Goal: Understand process/instructions

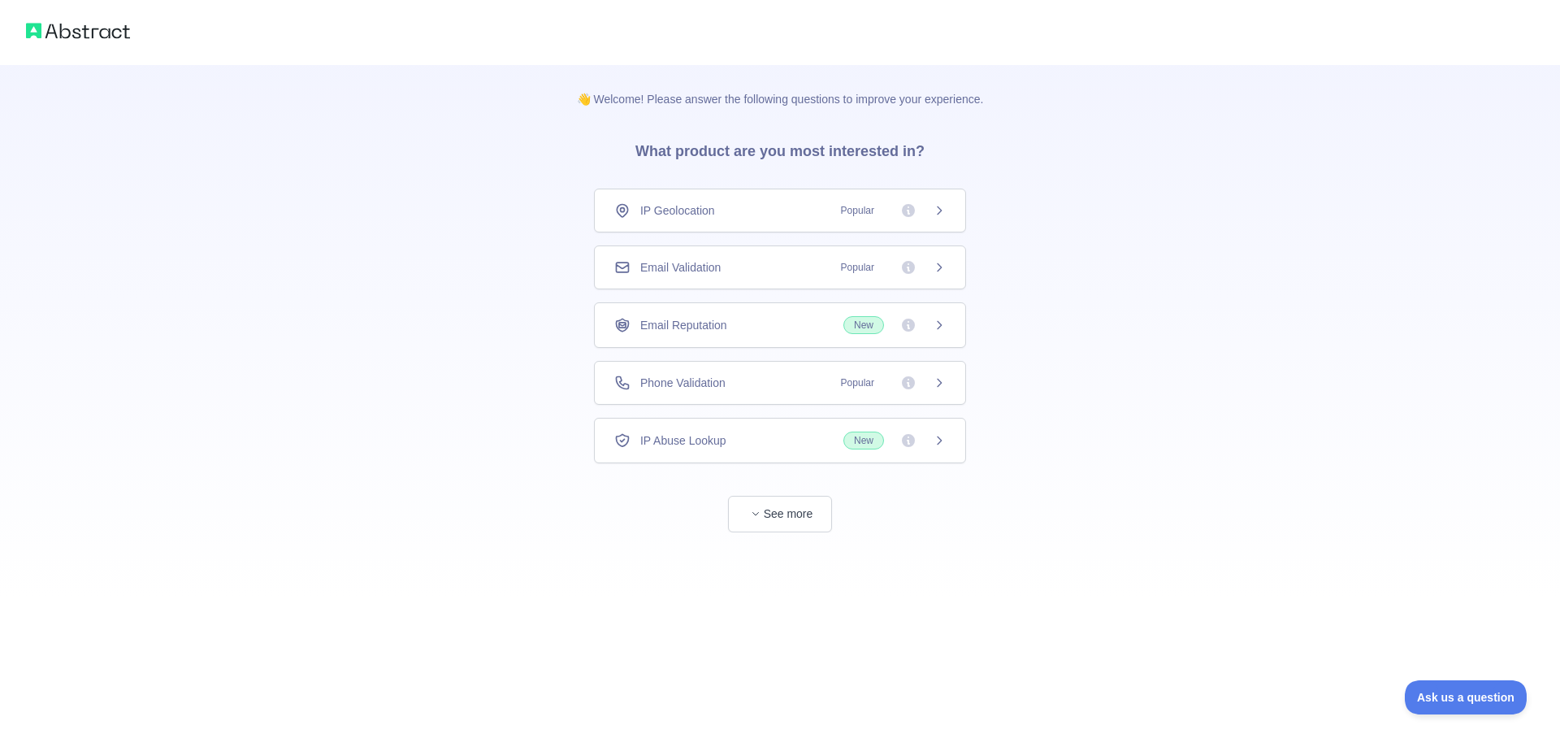
click at [740, 209] on div "IP Geolocation Popular" at bounding box center [780, 210] width 332 height 16
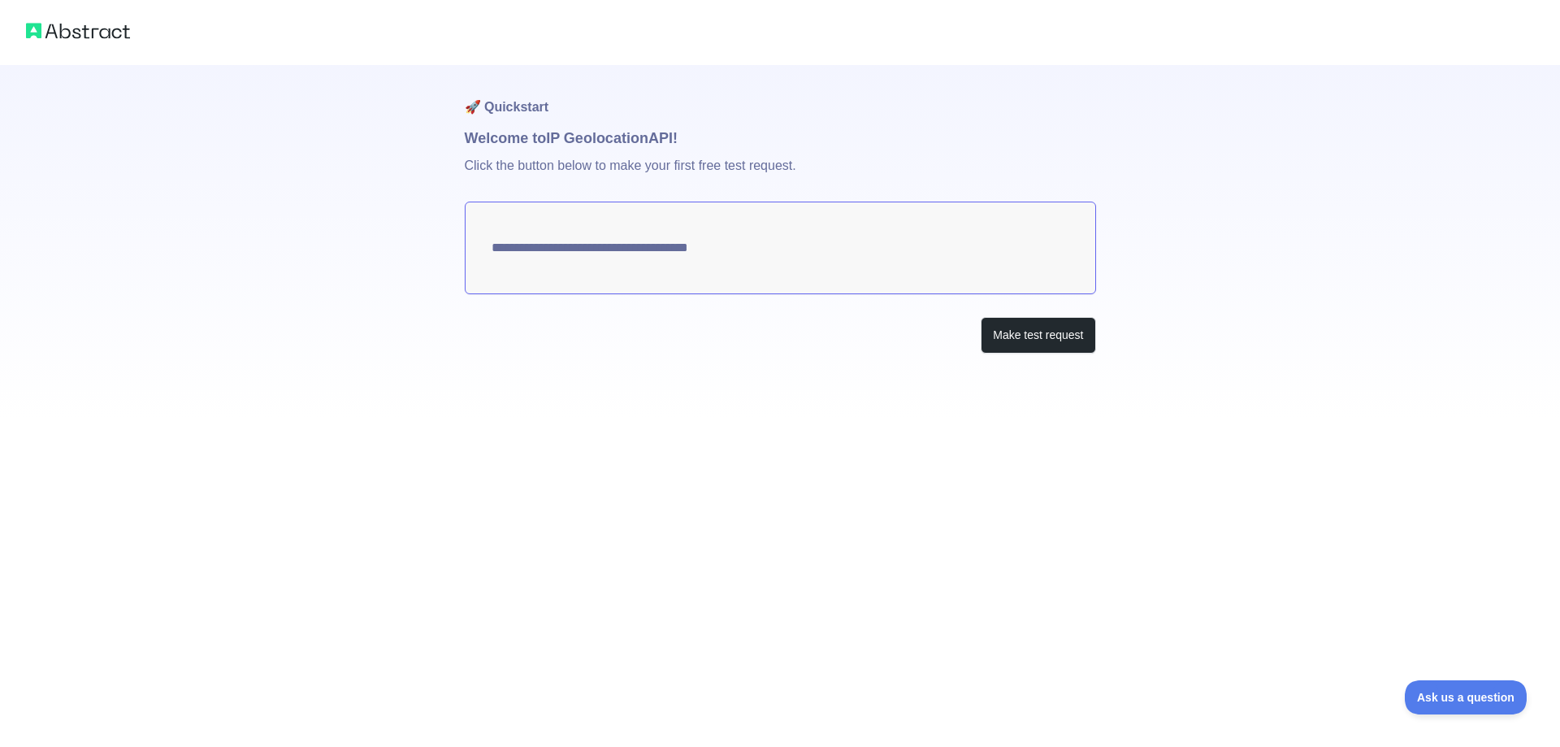
type textarea "**********"
click at [991, 334] on button "Make test request" at bounding box center [1038, 335] width 115 height 37
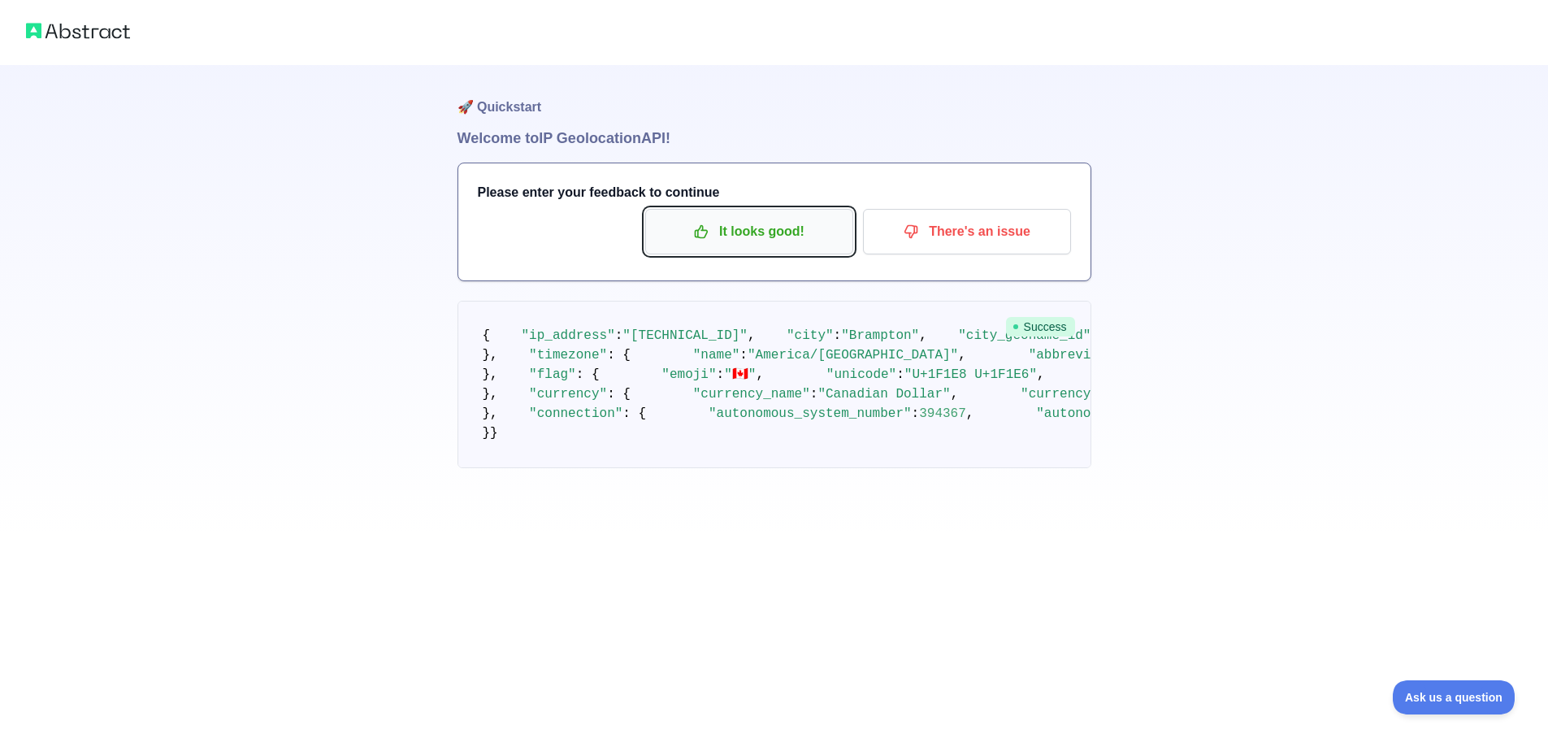
click at [744, 245] on button "It looks good!" at bounding box center [749, 232] width 208 height 46
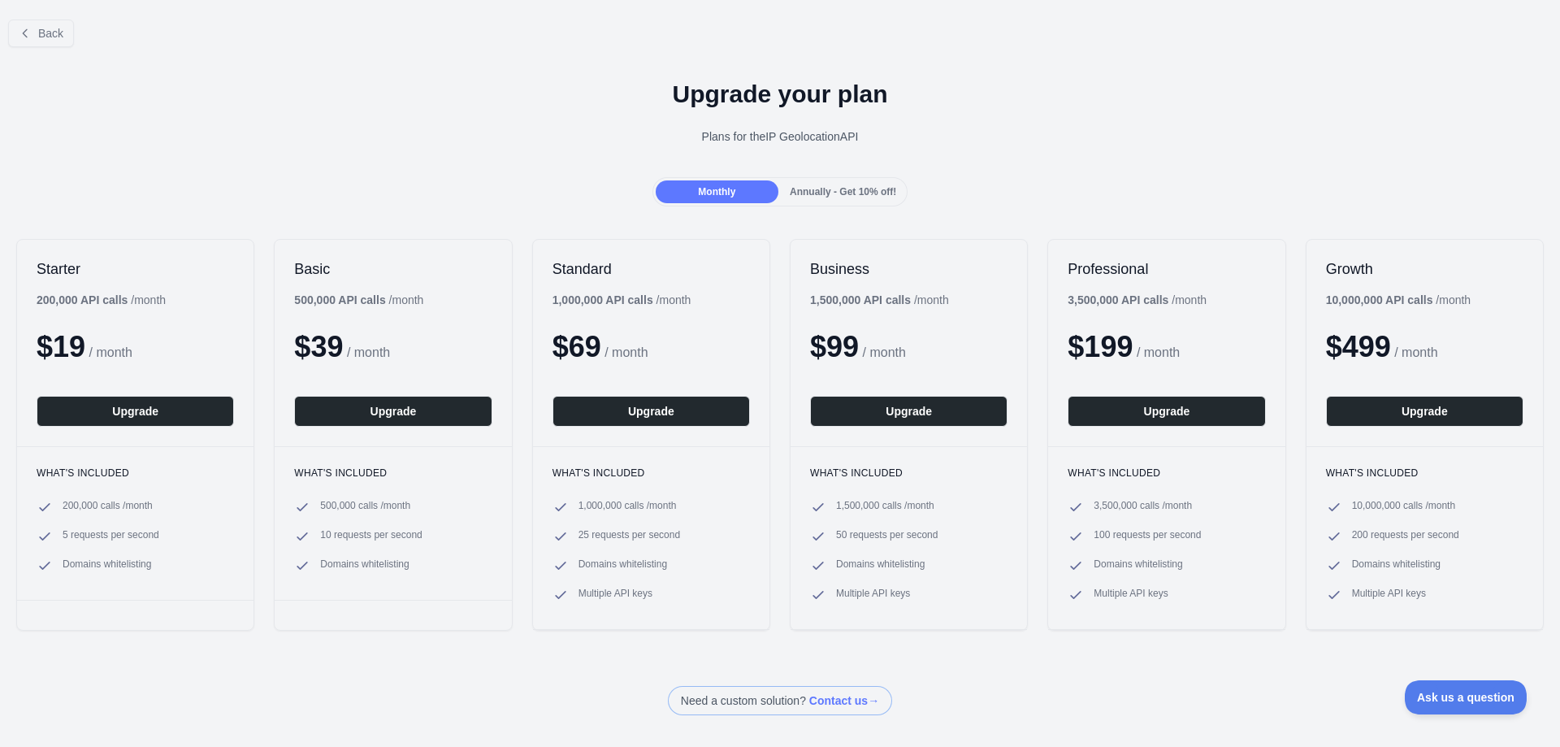
click at [819, 190] on span "Annually - Get 10% off!" at bounding box center [843, 191] width 106 height 11
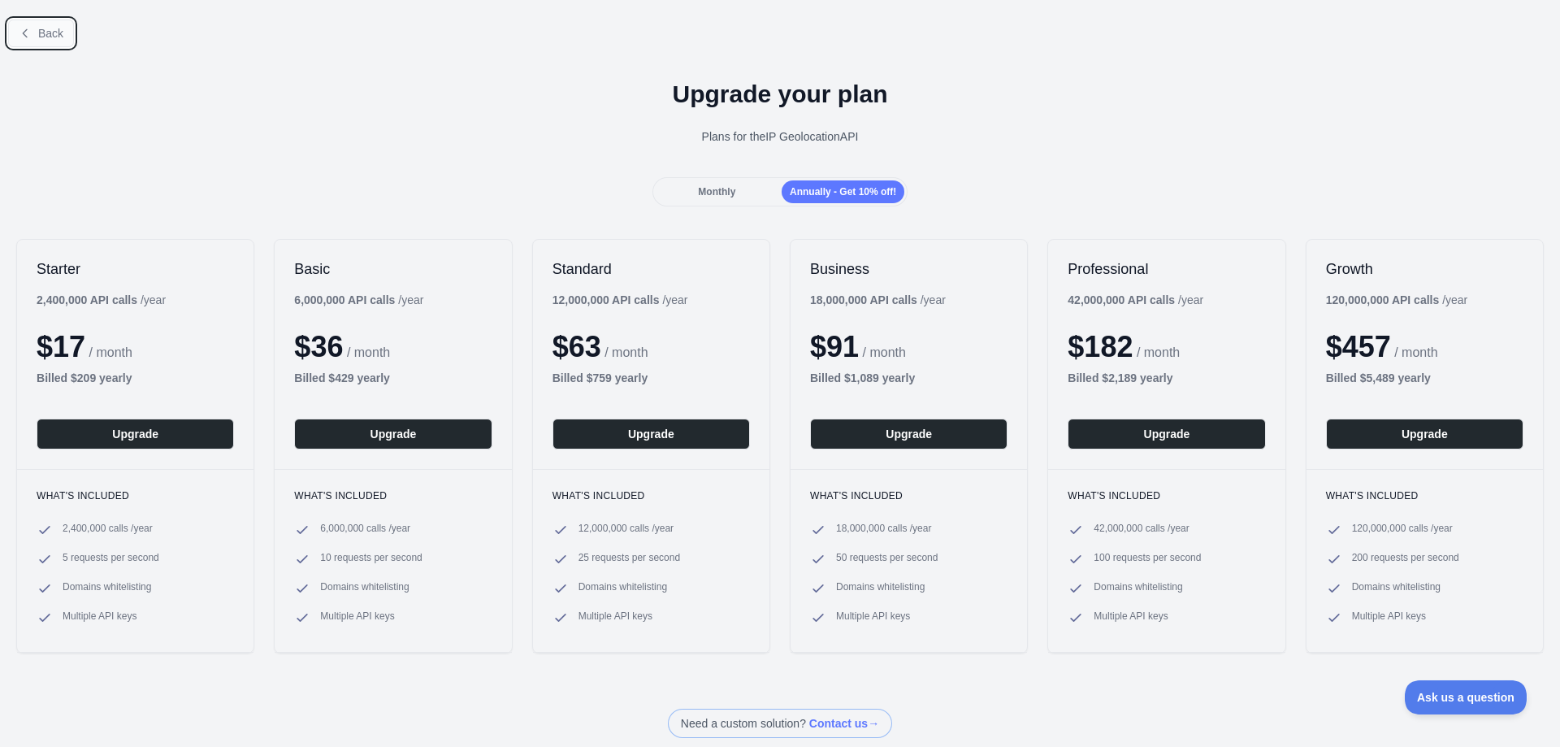
click at [27, 37] on icon at bounding box center [25, 32] width 4 height 7
click at [27, 37] on div "Open sidebar" at bounding box center [780, 26] width 1560 height 52
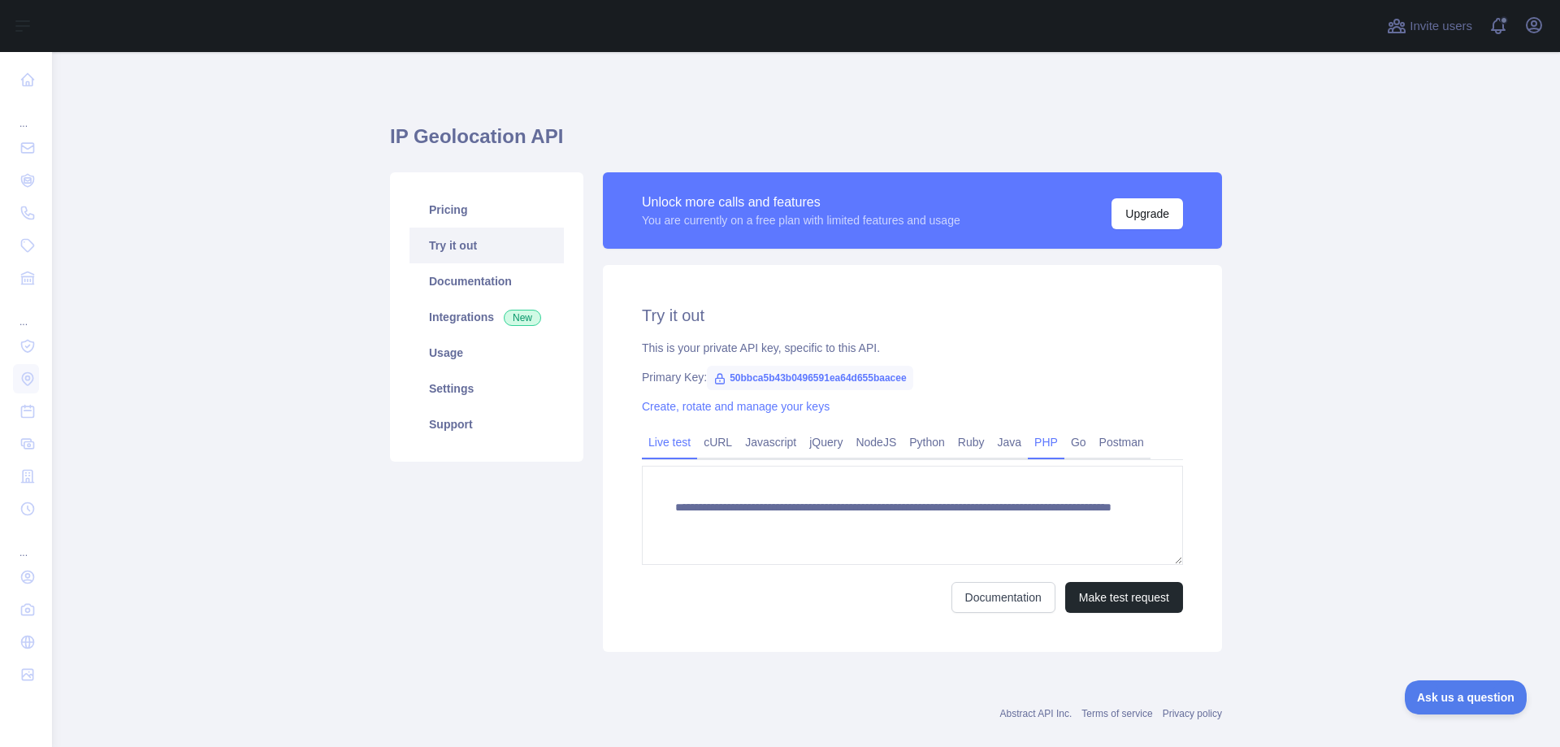
click at [1038, 445] on link "PHP" at bounding box center [1046, 442] width 37 height 26
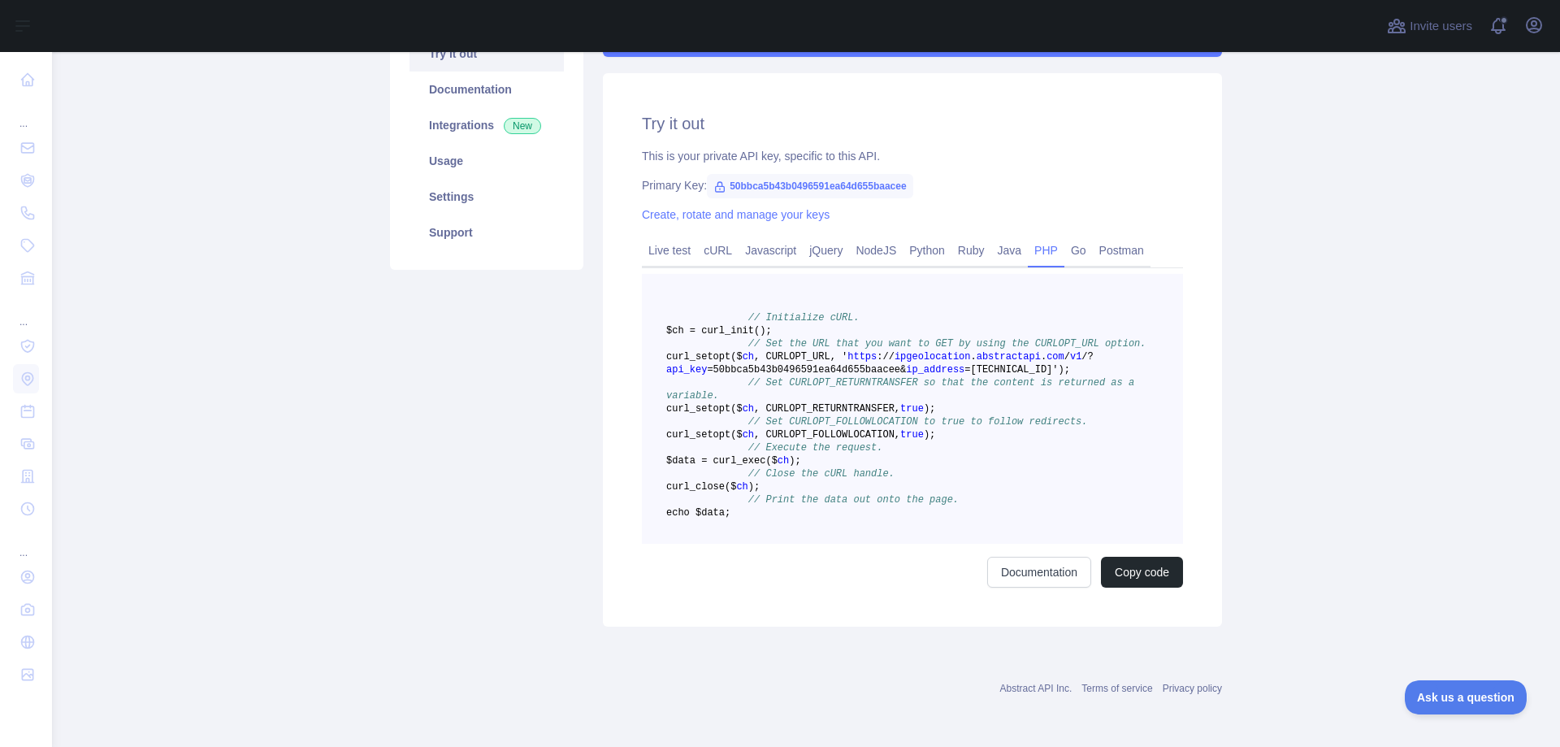
scroll to position [244, 0]
click at [1039, 237] on link "PHP" at bounding box center [1046, 250] width 37 height 26
drag, startPoint x: 818, startPoint y: 529, endPoint x: 697, endPoint y: 528, distance: 121.1
click at [697, 528] on pre "// Initialize cURL. $ch = curl _init() ; // Set the URL that you want to GET by…" at bounding box center [912, 409] width 541 height 270
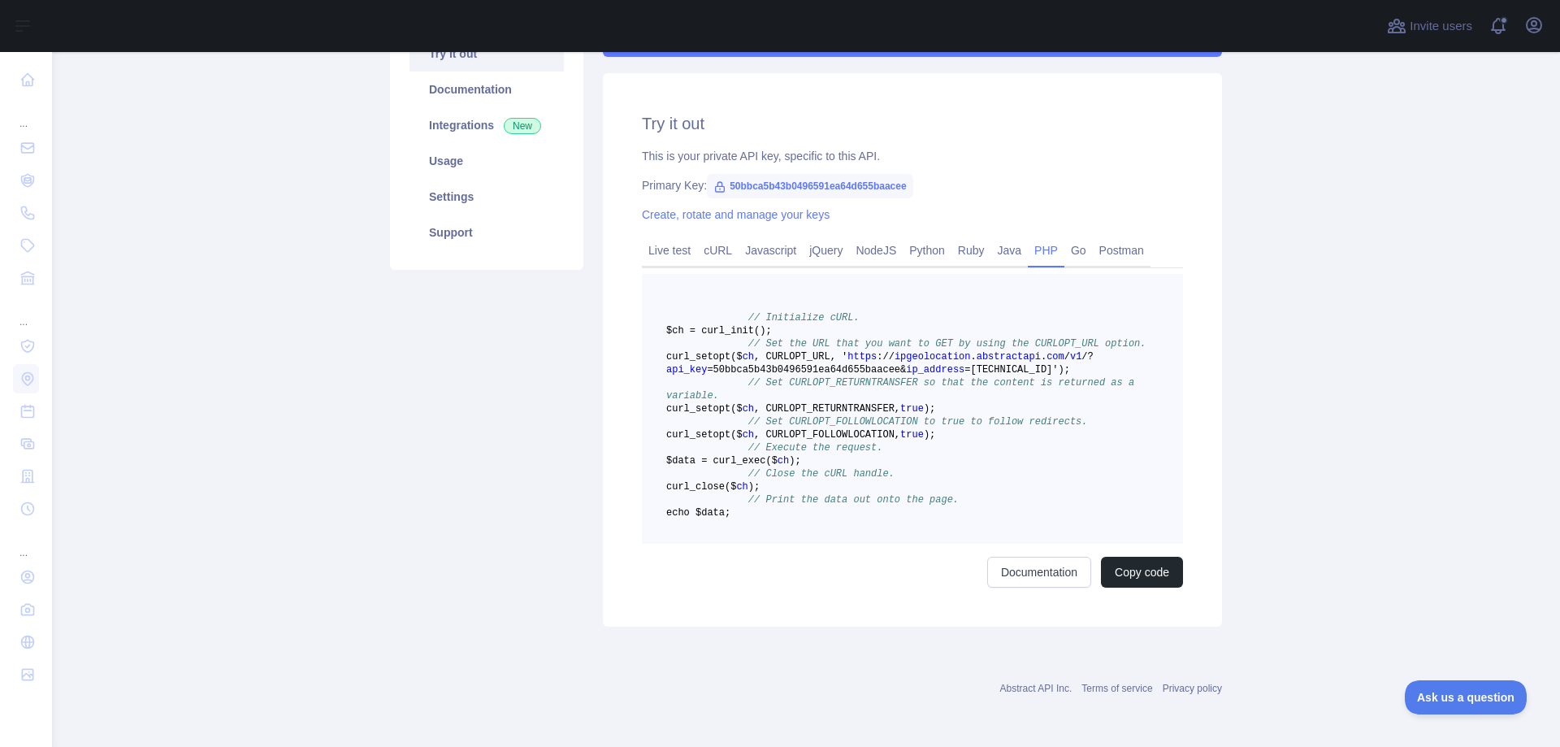
click at [997, 420] on pre "// Initialize cURL. $ch = curl _init() ; // Set the URL that you want to GET by…" at bounding box center [912, 409] width 541 height 270
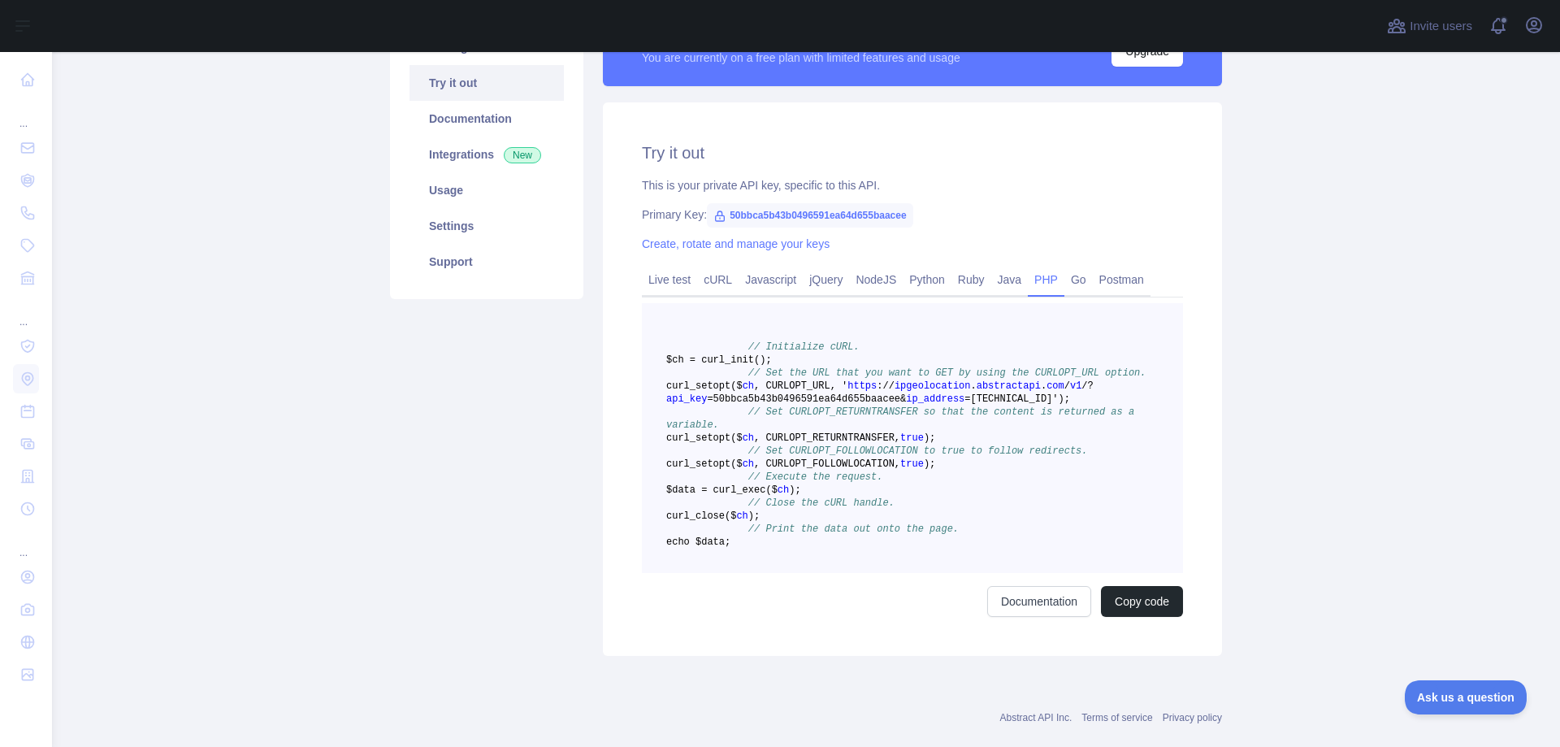
scroll to position [81, 0]
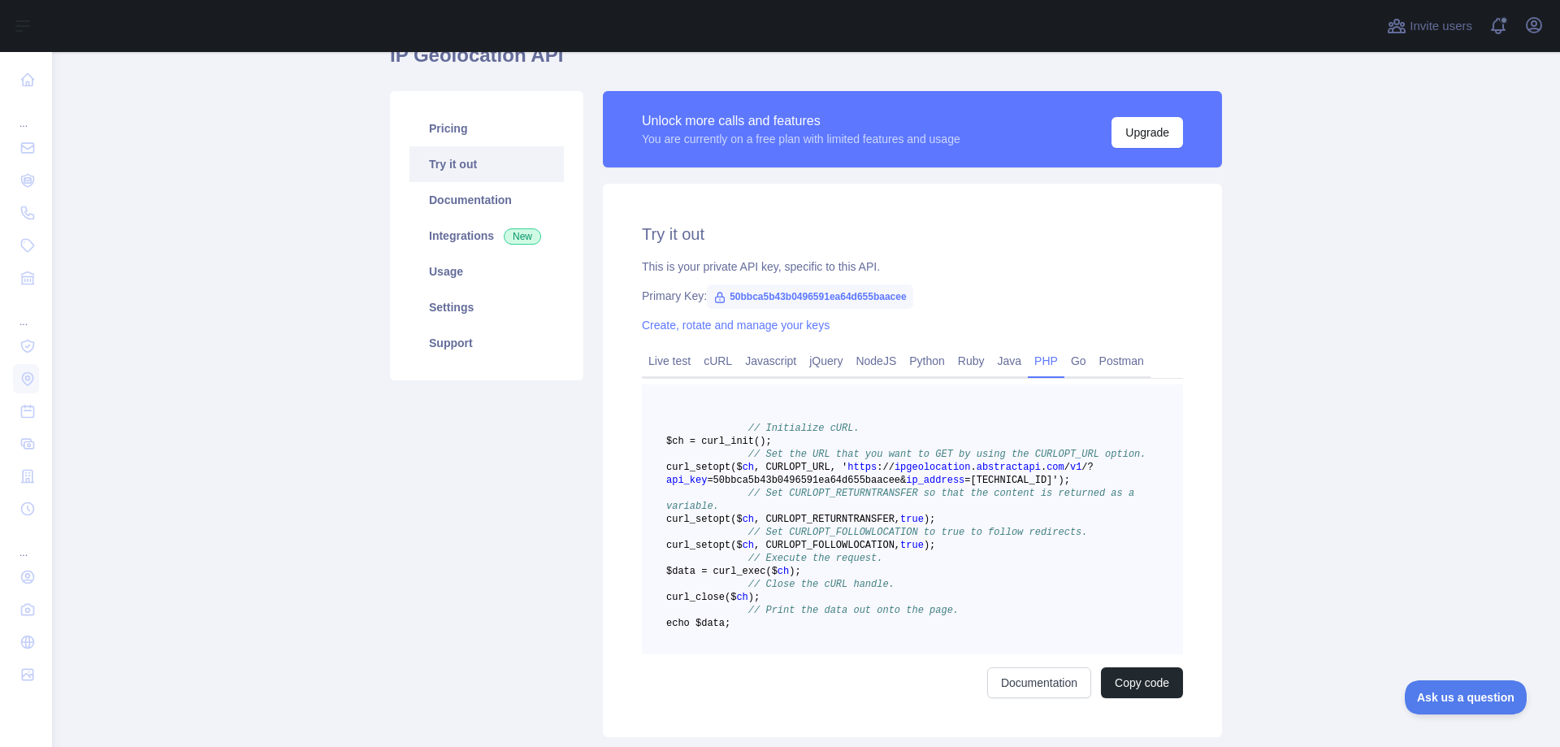
click at [1034, 362] on link "PHP" at bounding box center [1046, 361] width 37 height 26
click at [709, 365] on link "cURL" at bounding box center [717, 361] width 41 height 26
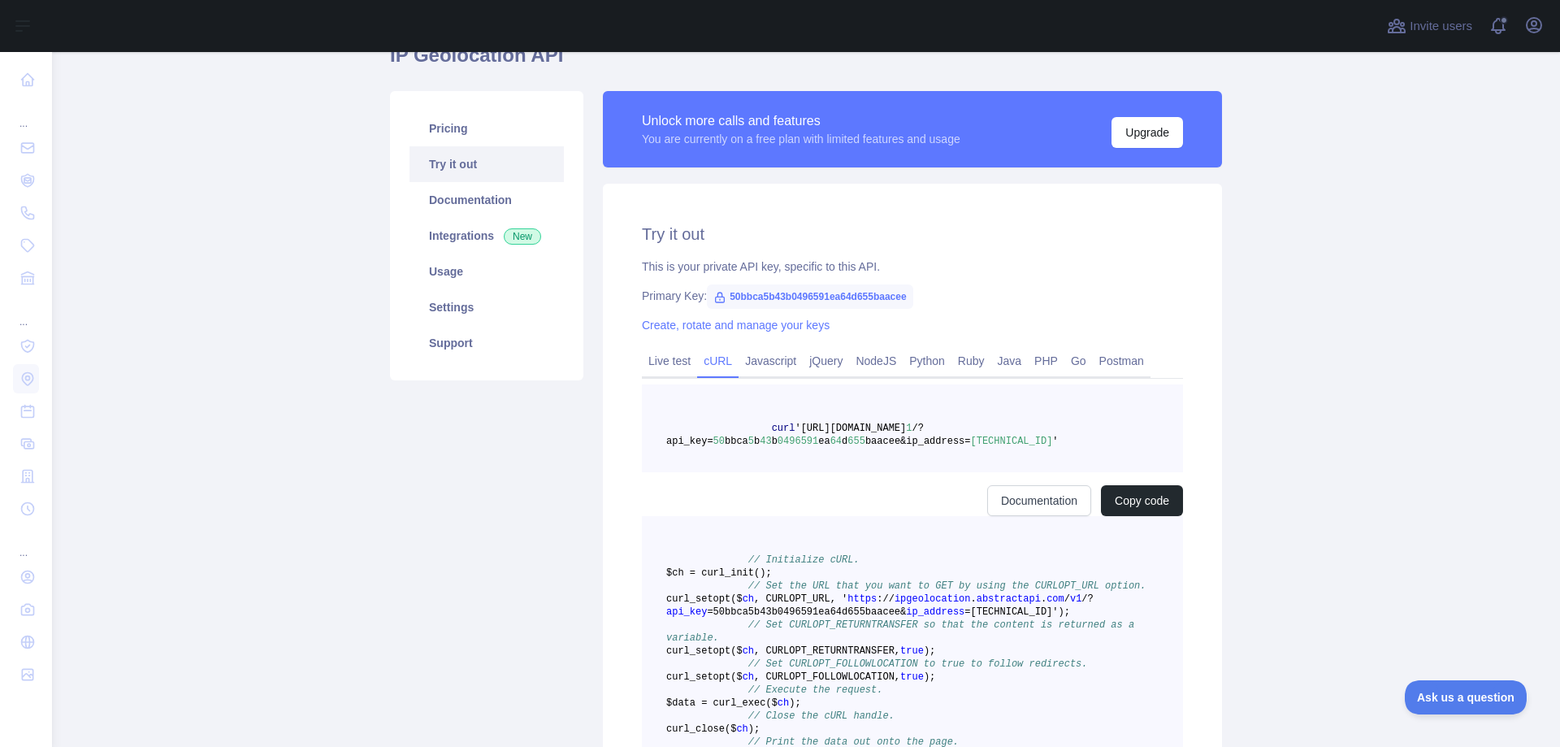
click at [709, 365] on div "Try it out This is your private API key, specific to this API. Primary Key: 50b…" at bounding box center [912, 526] width 619 height 685
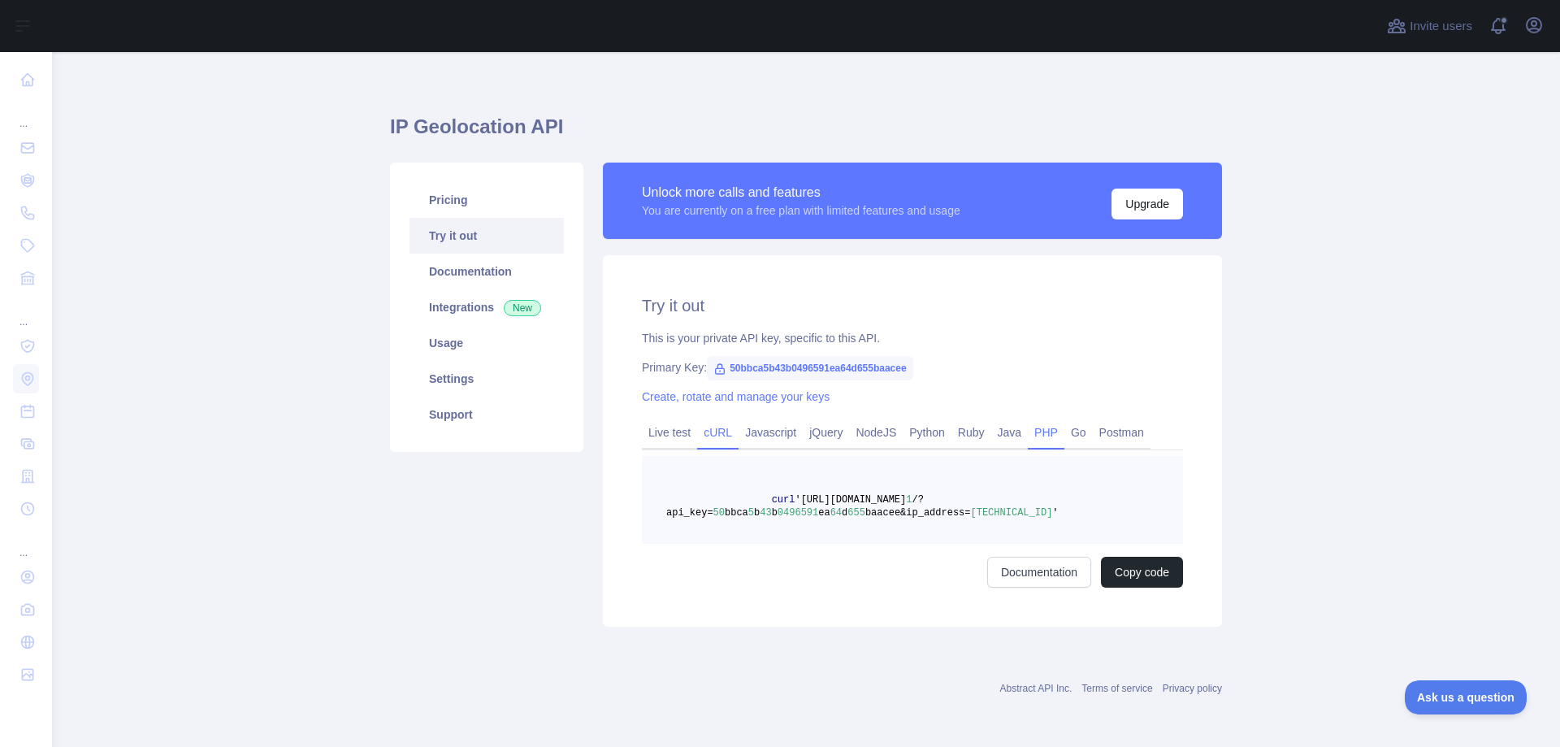
click at [1034, 430] on link "PHP" at bounding box center [1046, 432] width 37 height 26
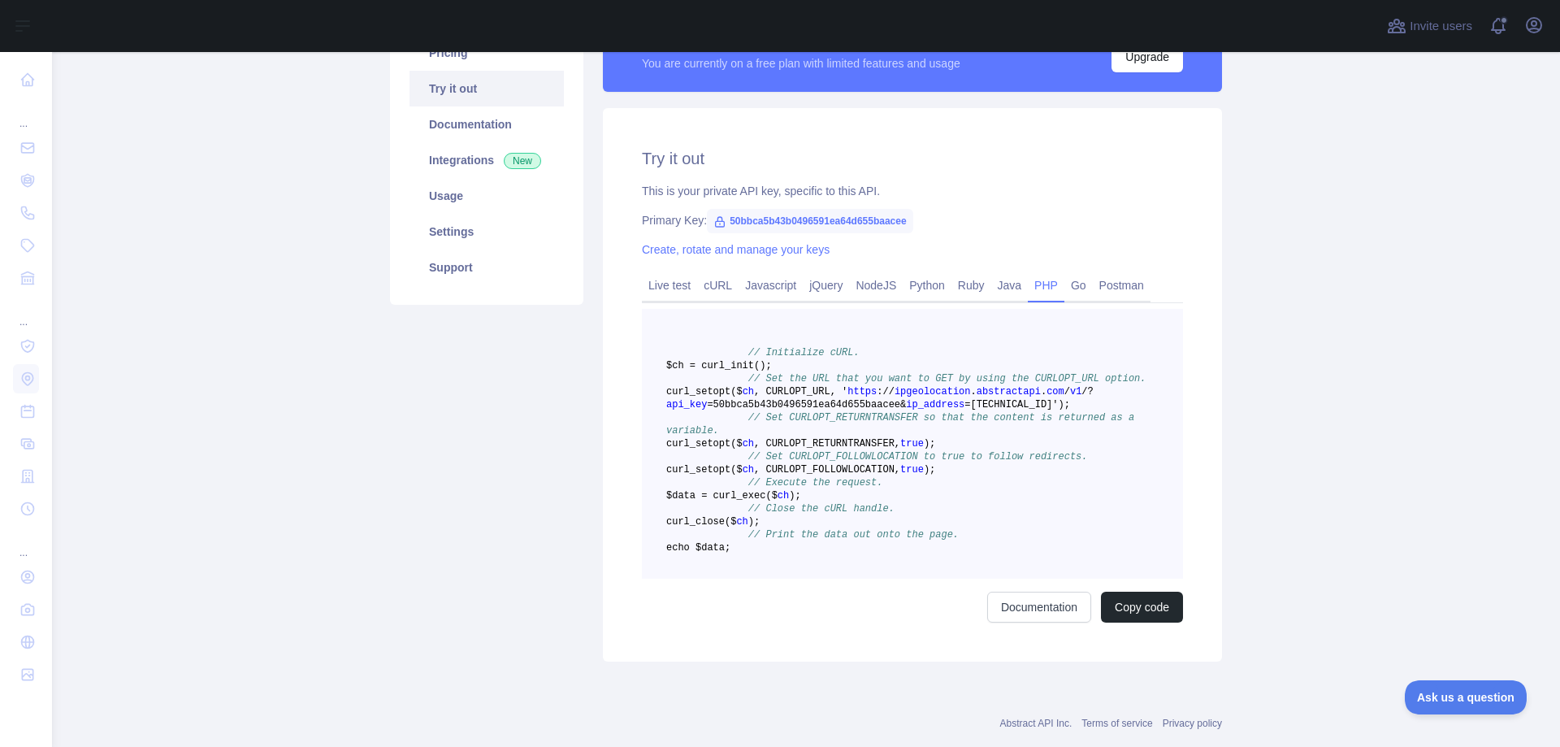
scroll to position [172, 0]
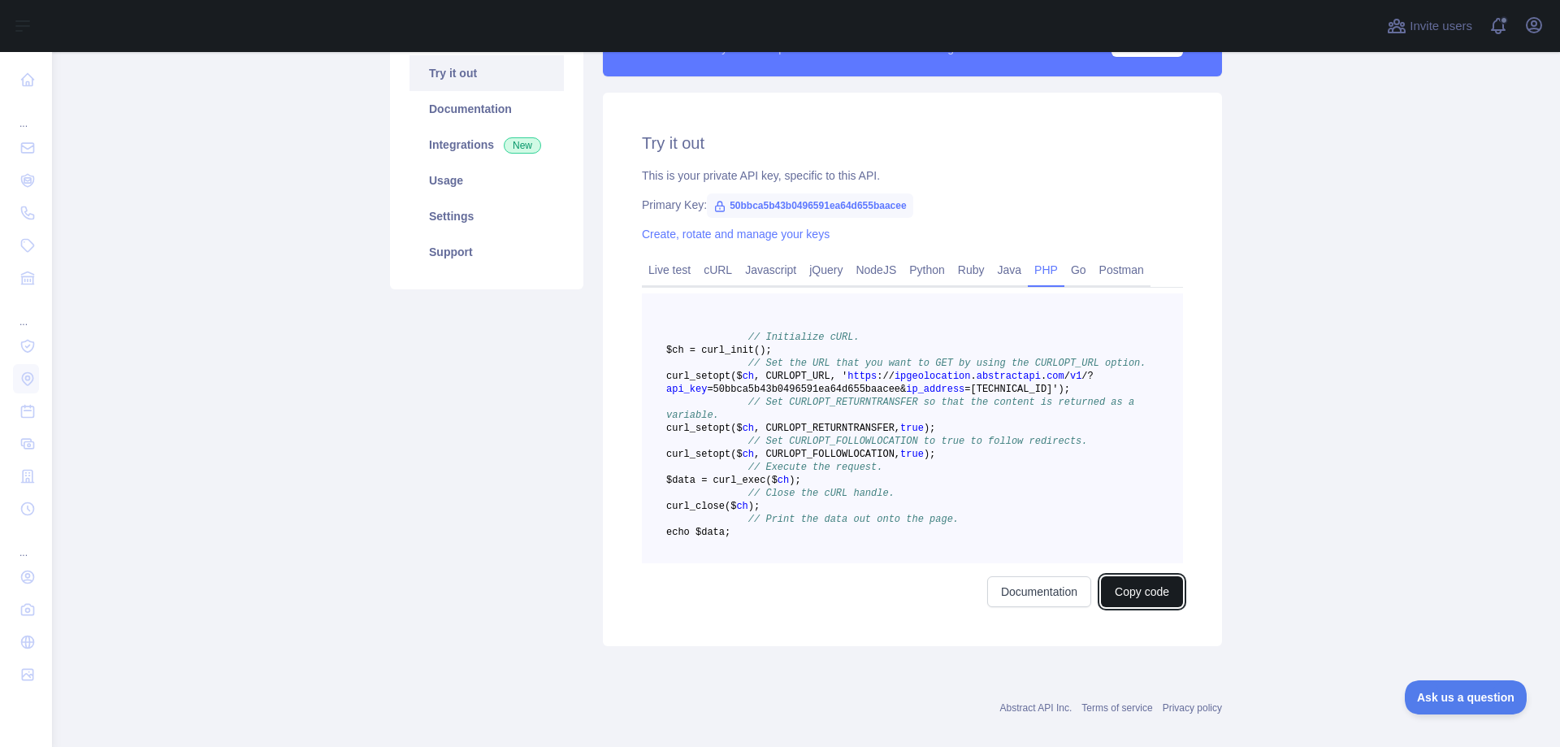
click at [1130, 607] on button "Copy code" at bounding box center [1142, 591] width 82 height 31
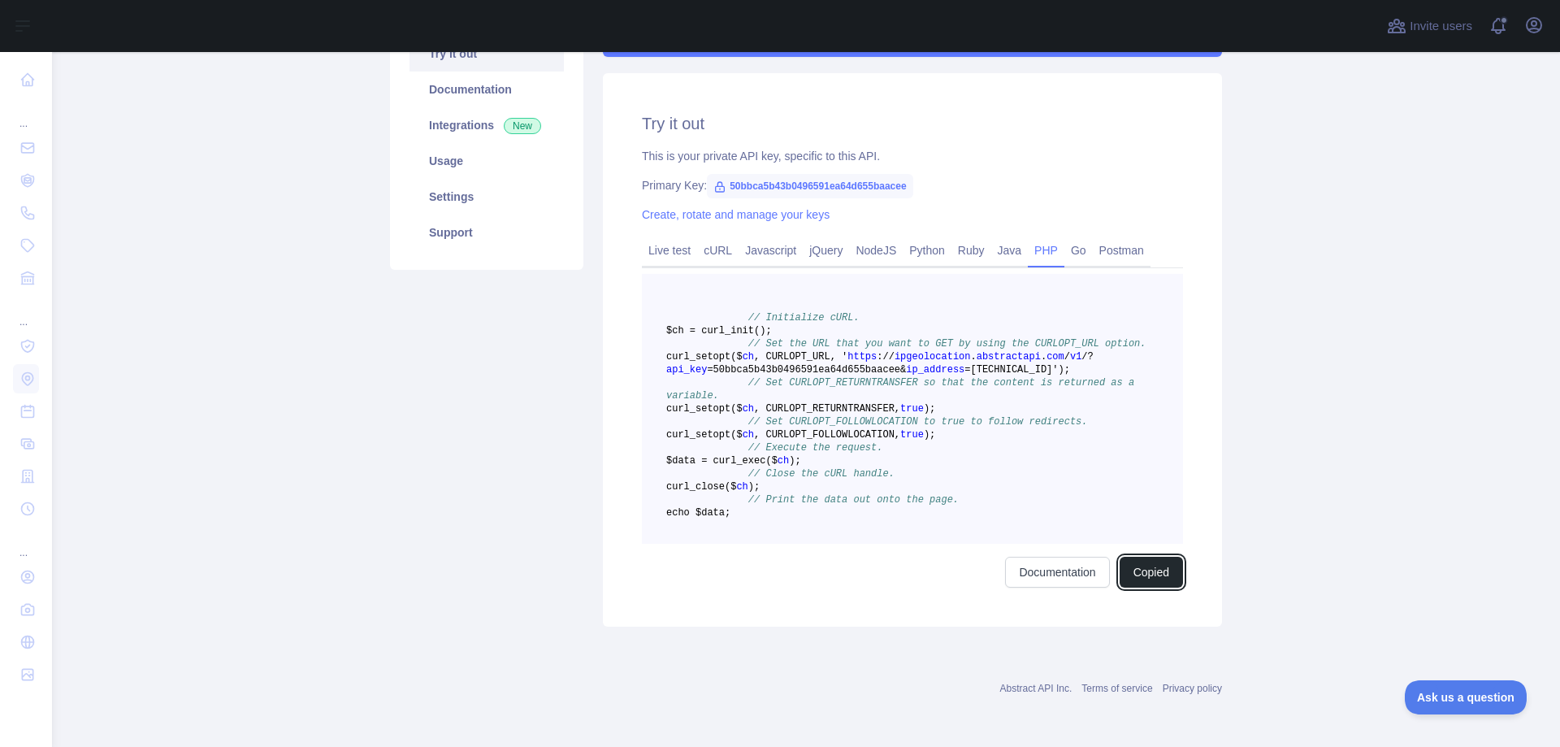
scroll to position [270, 0]
click at [1051, 574] on link "Documentation" at bounding box center [1057, 572] width 104 height 31
